Goal: Task Accomplishment & Management: Manage account settings

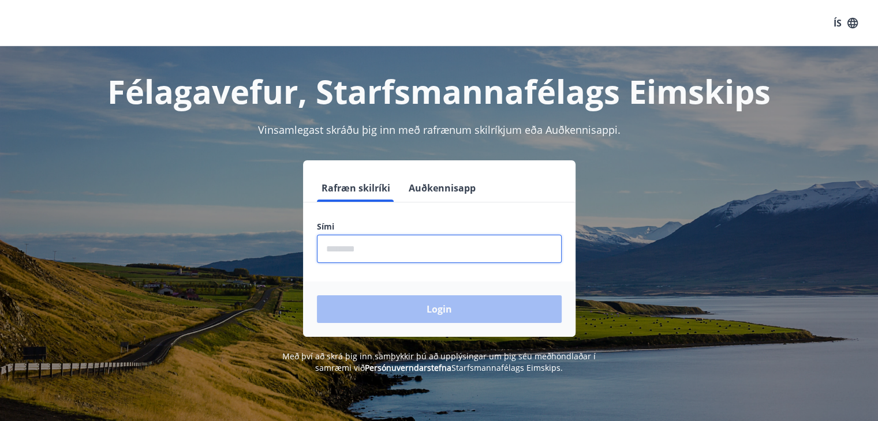
drag, startPoint x: 374, startPoint y: 249, endPoint x: 384, endPoint y: 242, distance: 11.7
click at [384, 242] on input "phone" at bounding box center [439, 249] width 245 height 28
type input "********"
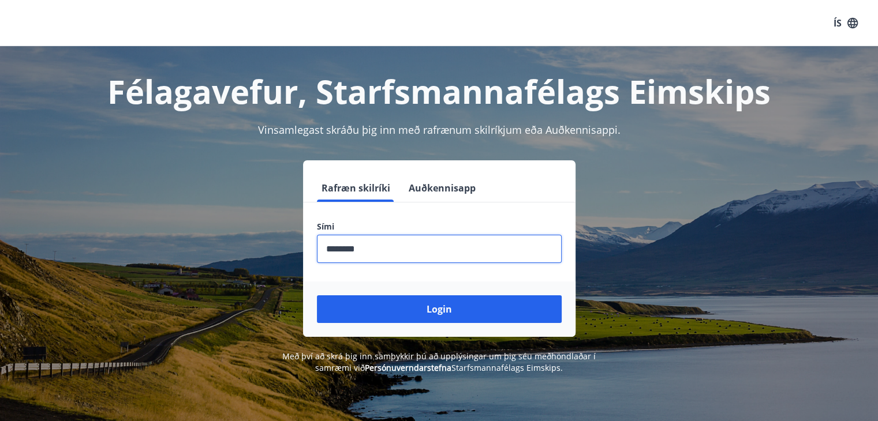
drag, startPoint x: 437, startPoint y: 309, endPoint x: 459, endPoint y: 308, distance: 21.9
click at [452, 308] on button "Login" at bounding box center [439, 309] width 245 height 28
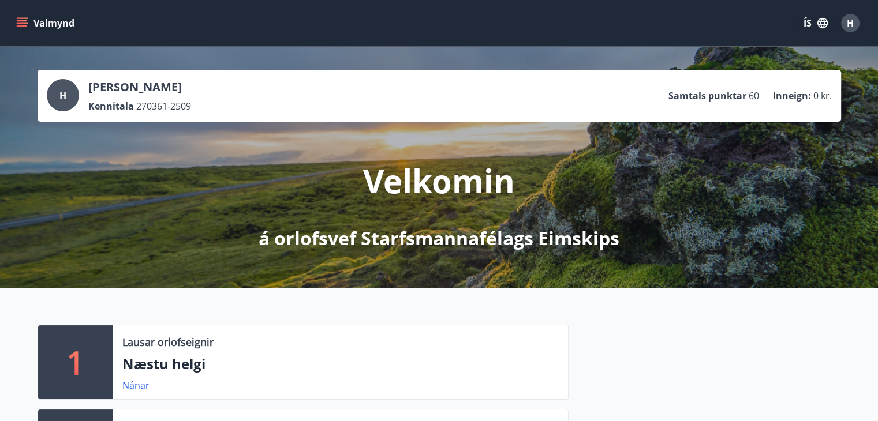
click at [20, 21] on icon "menu" at bounding box center [22, 20] width 10 height 1
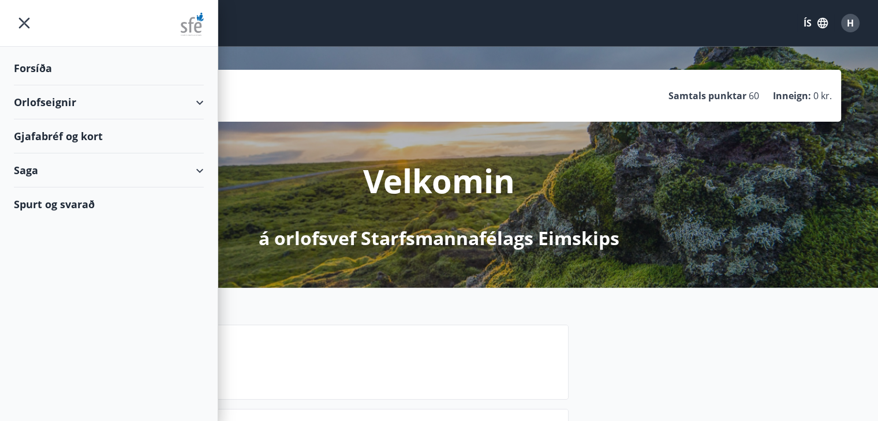
click at [36, 67] on div "Forsíða" at bounding box center [109, 68] width 190 height 34
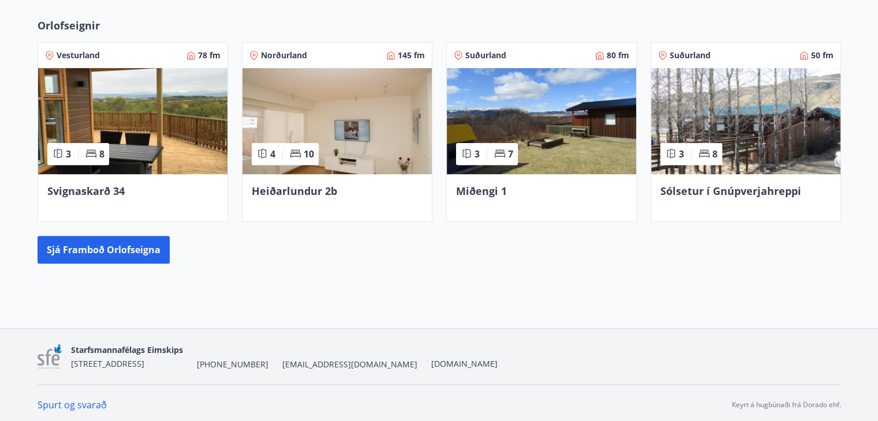
scroll to position [516, 0]
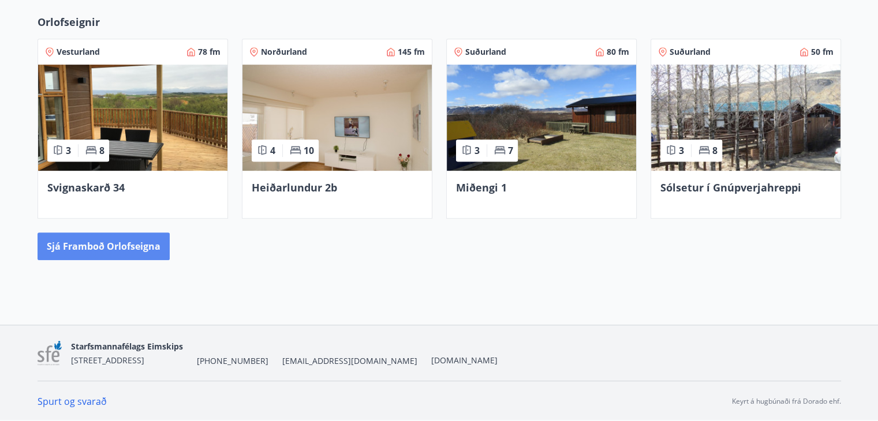
click at [125, 245] on button "Sjá framboð orlofseigna" at bounding box center [104, 247] width 132 height 28
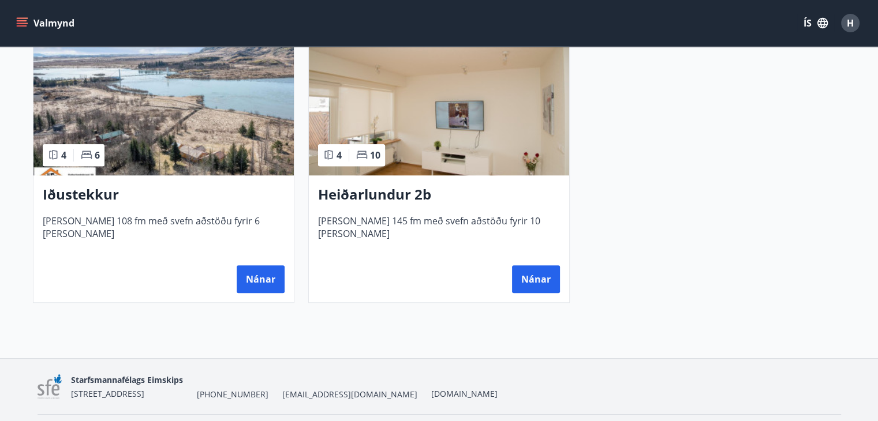
scroll to position [920, 0]
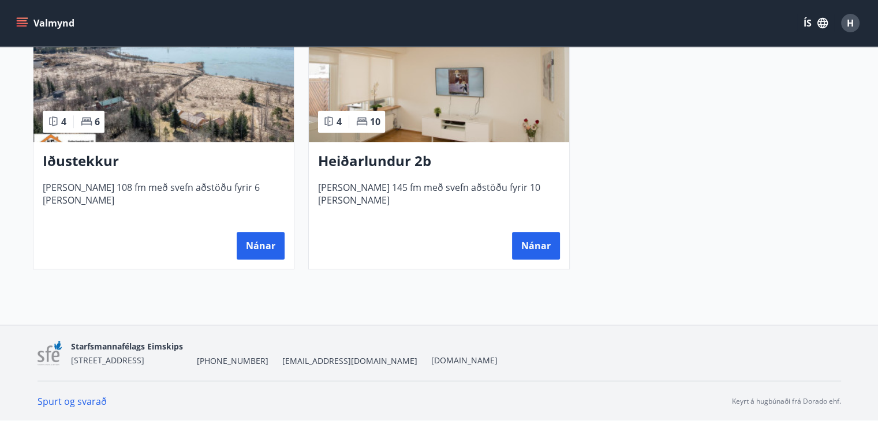
click at [81, 402] on link "Spurt og svarað" at bounding box center [72, 401] width 69 height 13
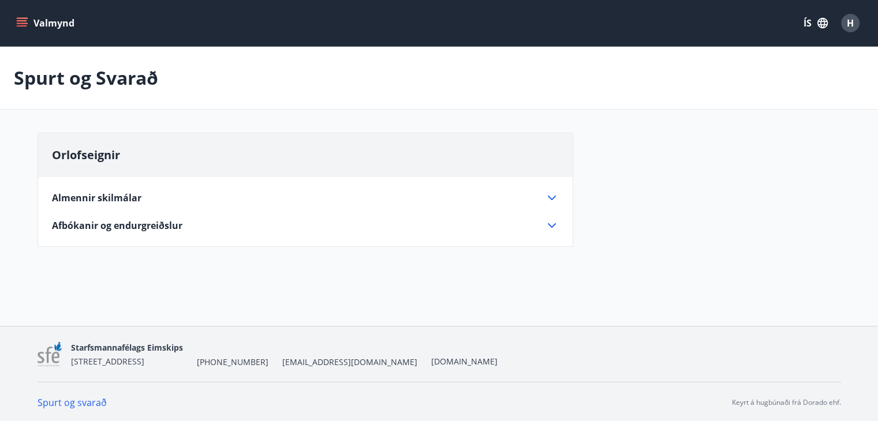
click at [72, 400] on link "Spurt og svarað" at bounding box center [72, 402] width 69 height 13
click at [78, 400] on link "Spurt og svarað" at bounding box center [72, 402] width 69 height 13
click at [48, 401] on link "Spurt og svarað" at bounding box center [72, 402] width 69 height 13
click at [547, 200] on icon at bounding box center [552, 198] width 14 height 14
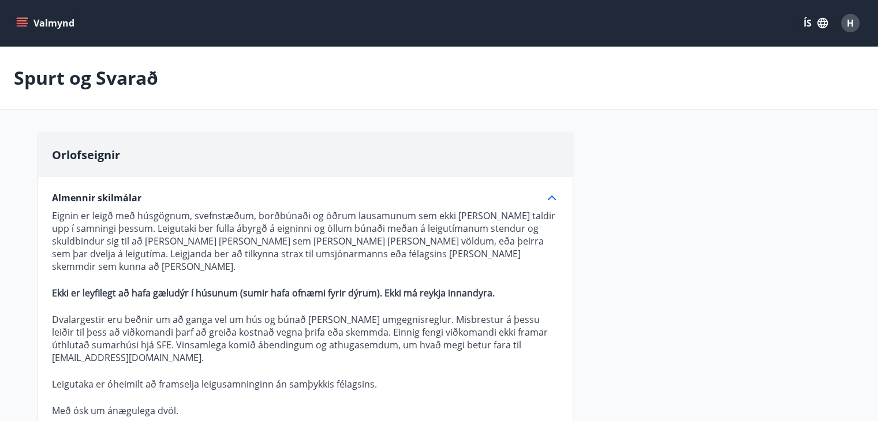
click at [547, 200] on icon at bounding box center [552, 198] width 14 height 14
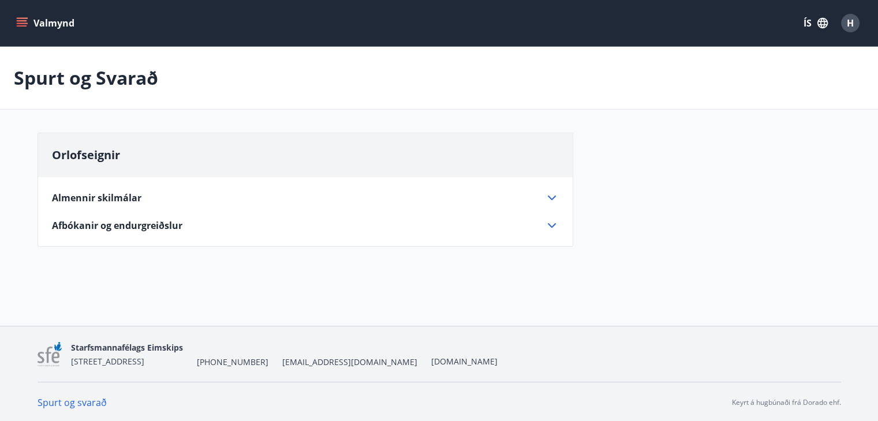
click at [553, 223] on icon at bounding box center [552, 226] width 14 height 14
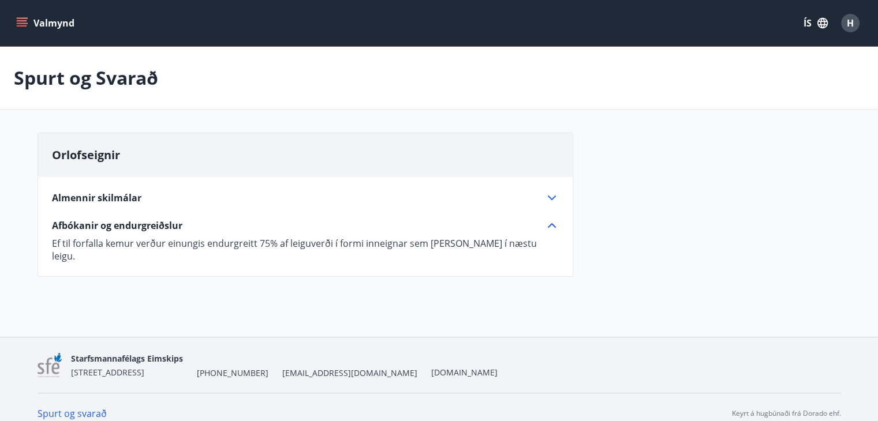
scroll to position [1, 0]
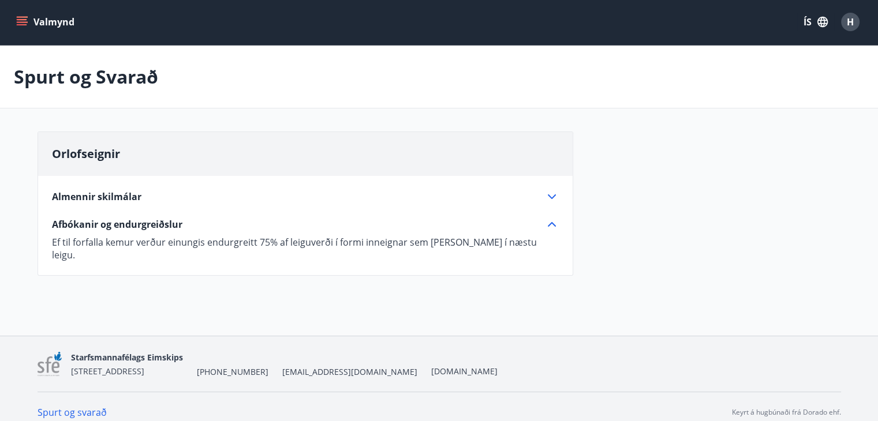
click at [556, 224] on icon at bounding box center [552, 225] width 14 height 14
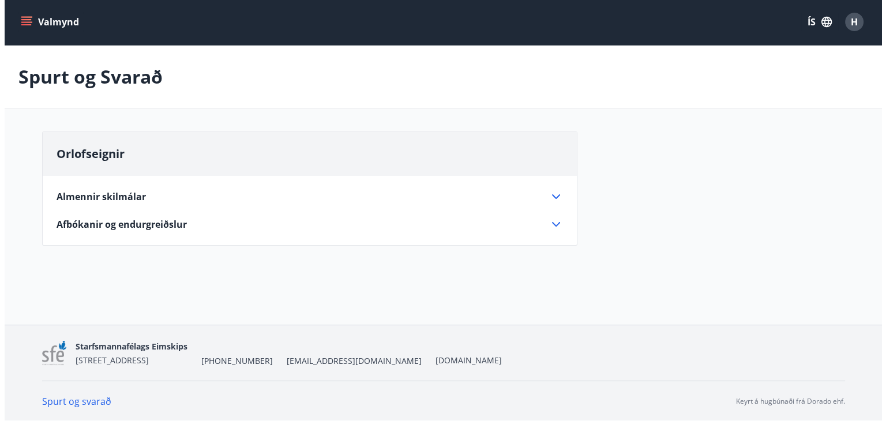
scroll to position [0, 0]
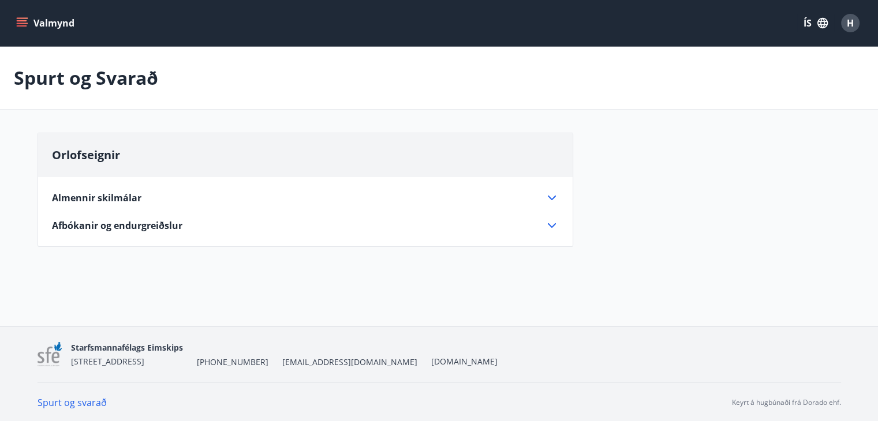
click at [846, 21] on span "H" at bounding box center [849, 23] width 7 height 13
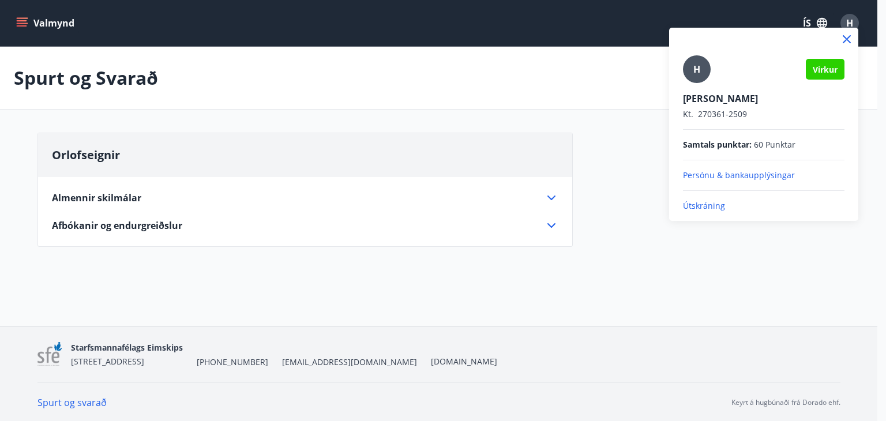
click at [736, 175] on p "Persónu & bankaupplýsingar" at bounding box center [764, 176] width 162 height 12
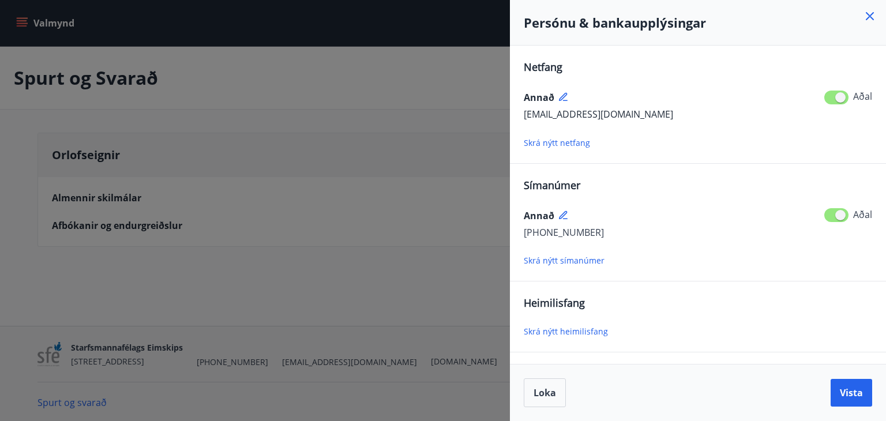
click at [283, 245] on div at bounding box center [443, 210] width 886 height 421
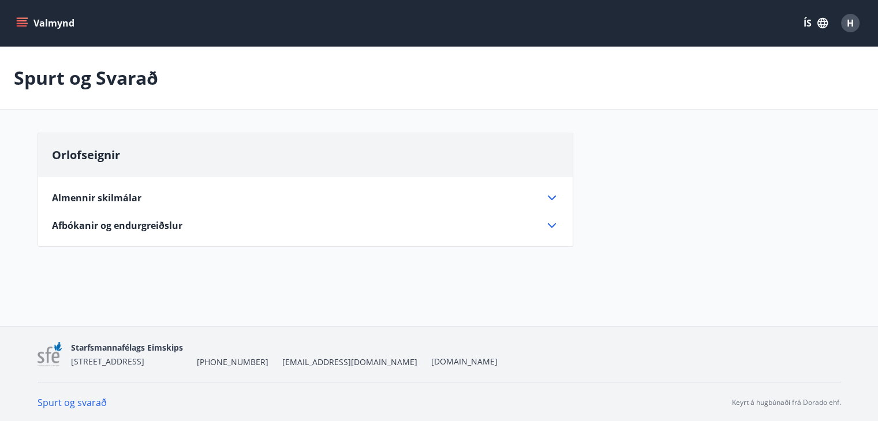
click at [24, 19] on icon "menu" at bounding box center [22, 23] width 12 height 12
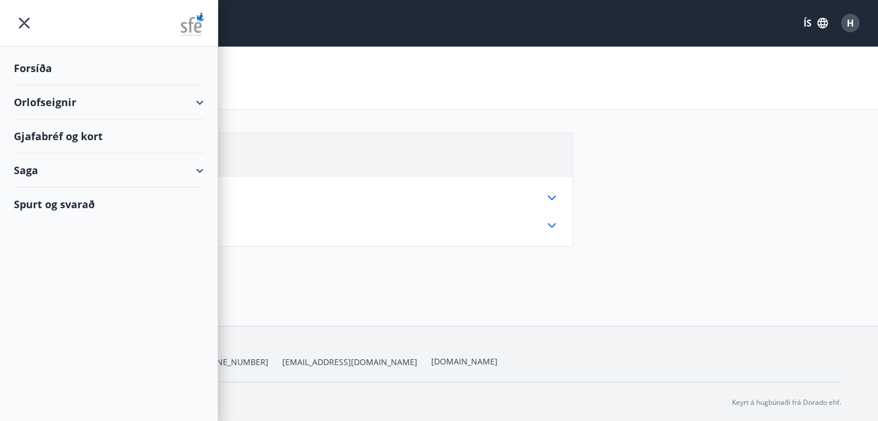
click at [24, 19] on div at bounding box center [109, 23] width 218 height 47
click at [39, 68] on div "Forsíða" at bounding box center [109, 68] width 190 height 34
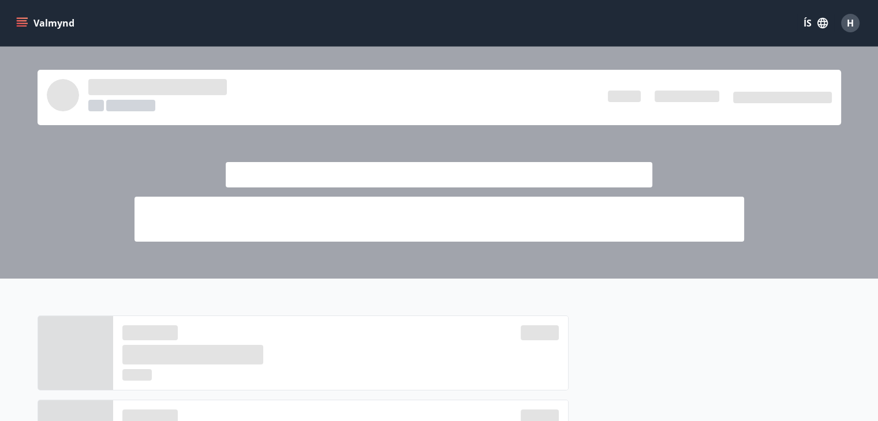
click at [39, 68] on div at bounding box center [439, 163] width 878 height 232
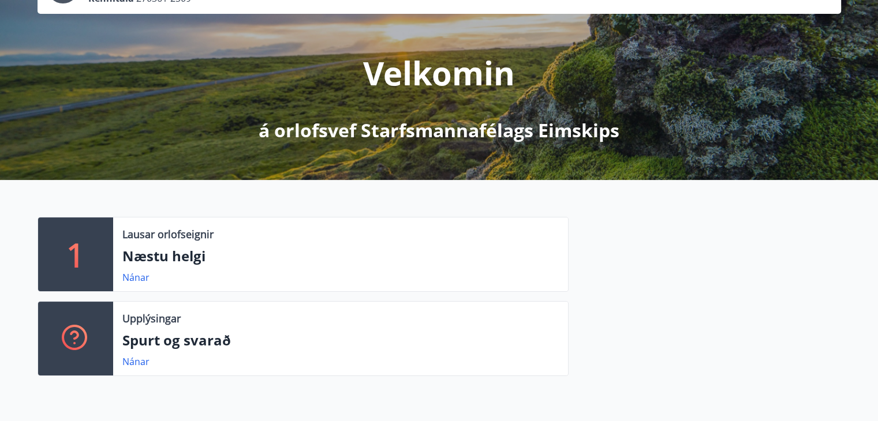
scroll to position [115, 0]
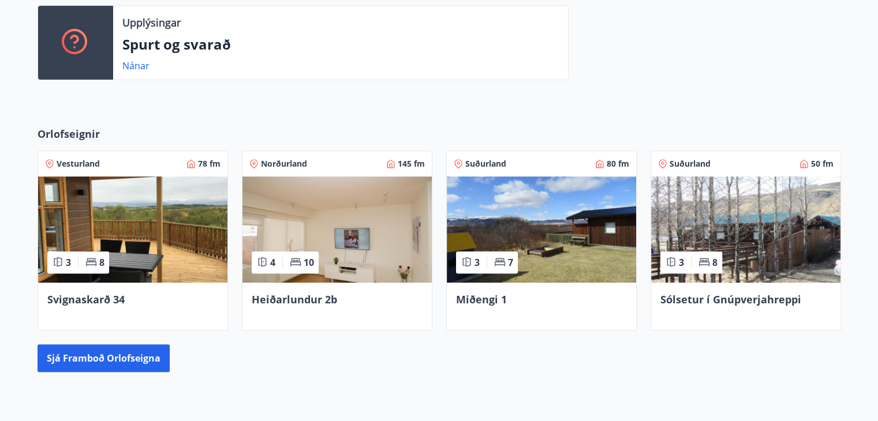
scroll to position [231, 0]
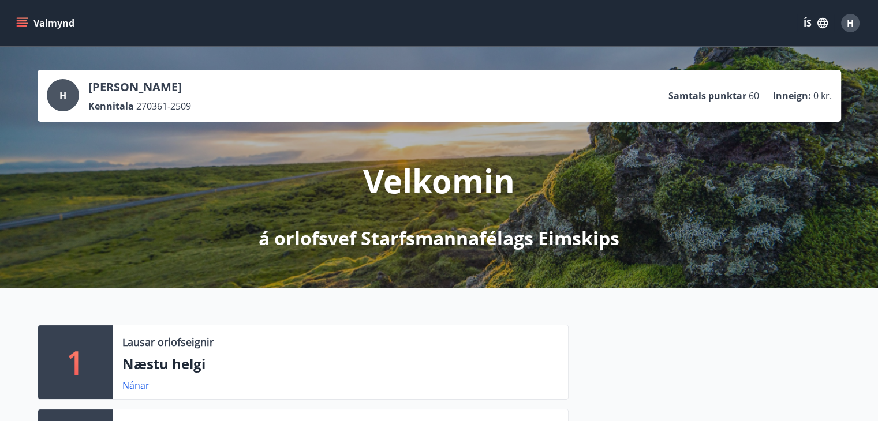
click at [850, 21] on span "H" at bounding box center [849, 23] width 7 height 13
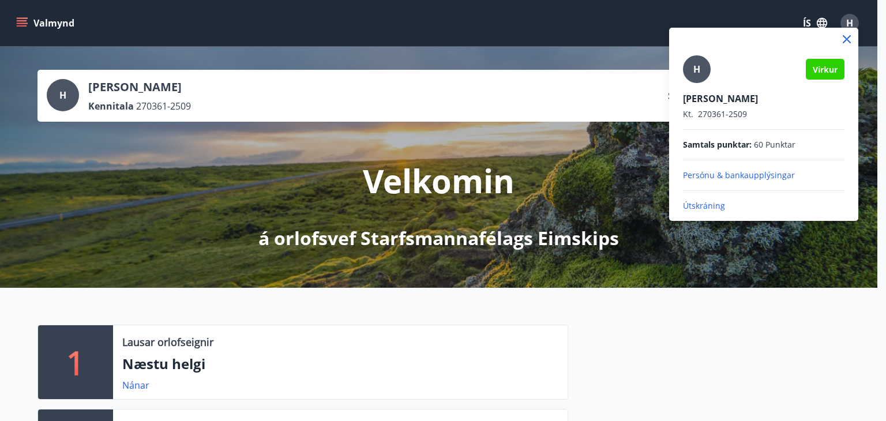
click at [707, 204] on p "Útskráning" at bounding box center [764, 206] width 162 height 12
